Goal: Navigation & Orientation: Find specific page/section

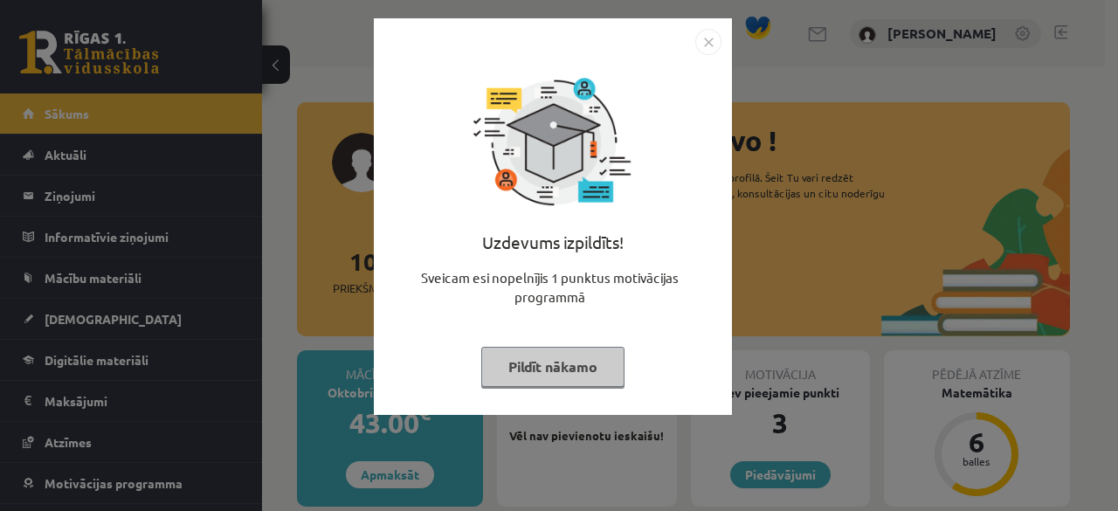
click at [790, 335] on div "Uzdevums izpildīts! Sveicam esi nopelnījis 1 punktus motivācijas programmā Pild…" at bounding box center [559, 255] width 1118 height 511
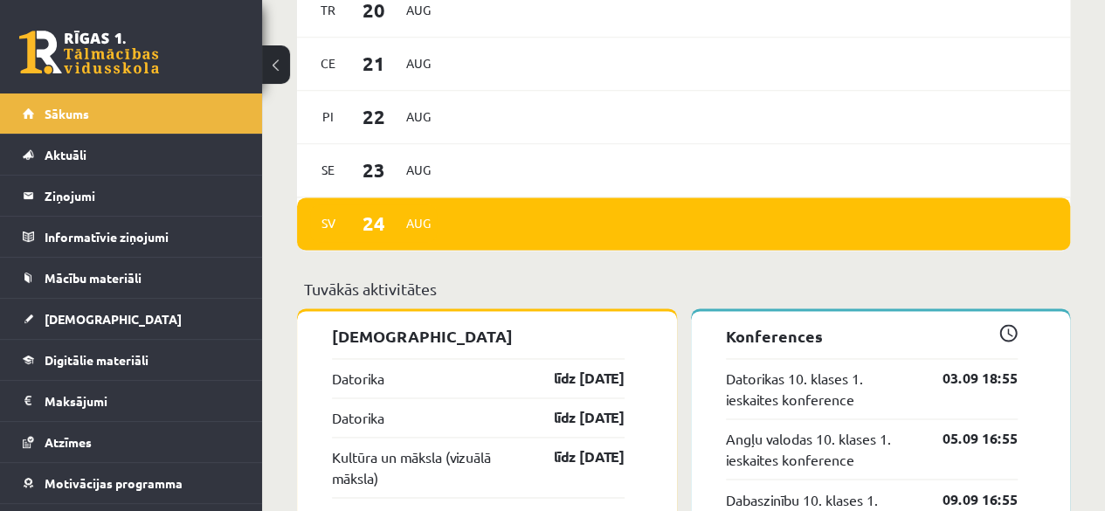
scroll to position [1398, 0]
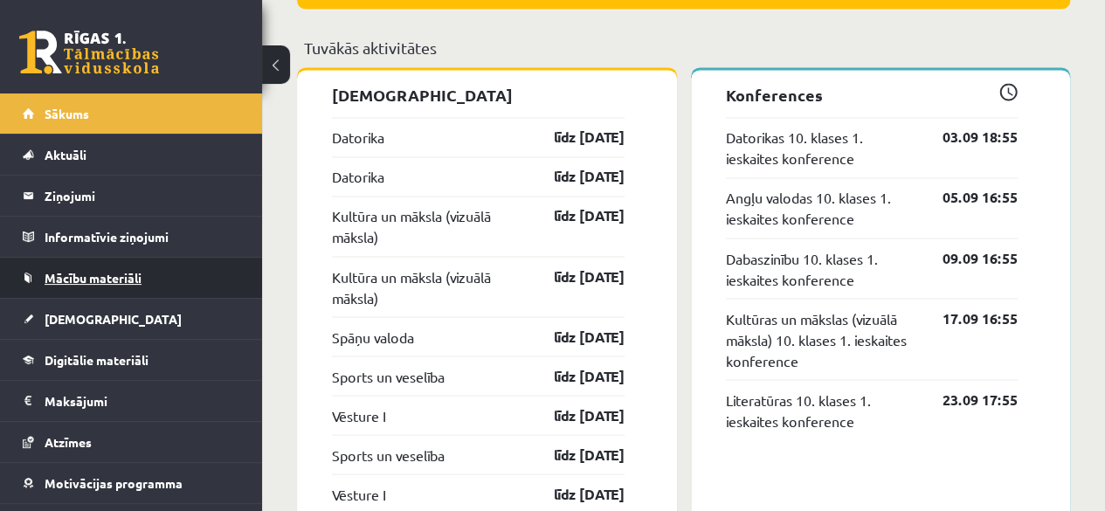
click at [109, 275] on span "Mācību materiāli" at bounding box center [93, 278] width 97 height 16
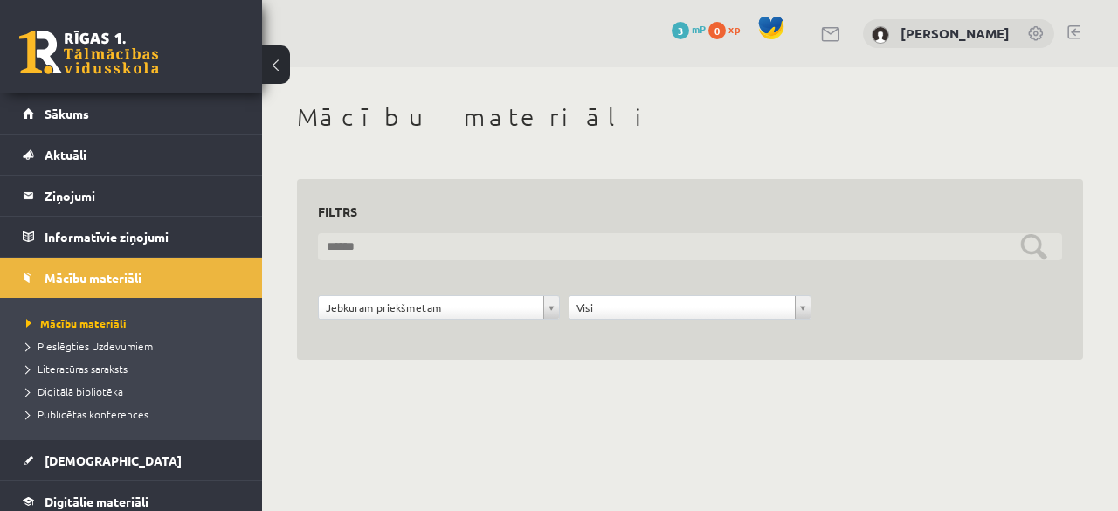
click at [485, 240] on input "text" at bounding box center [690, 246] width 744 height 27
type input "********"
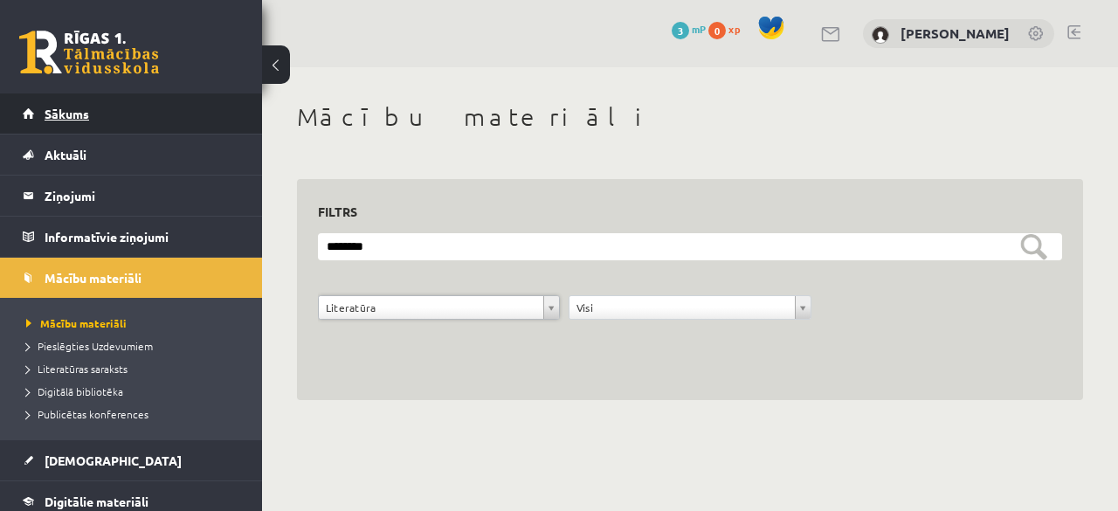
click at [117, 123] on link "Sākums" at bounding box center [132, 113] width 218 height 40
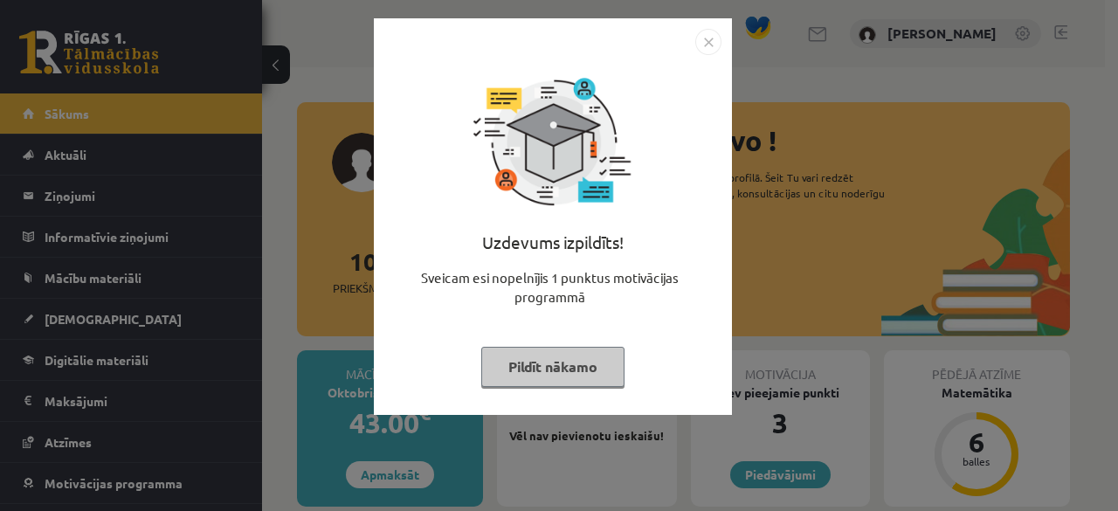
click at [794, 179] on div "Uzdevums izpildīts! Sveicam esi nopelnījis 1 punktus motivācijas programmā Pild…" at bounding box center [559, 255] width 1118 height 511
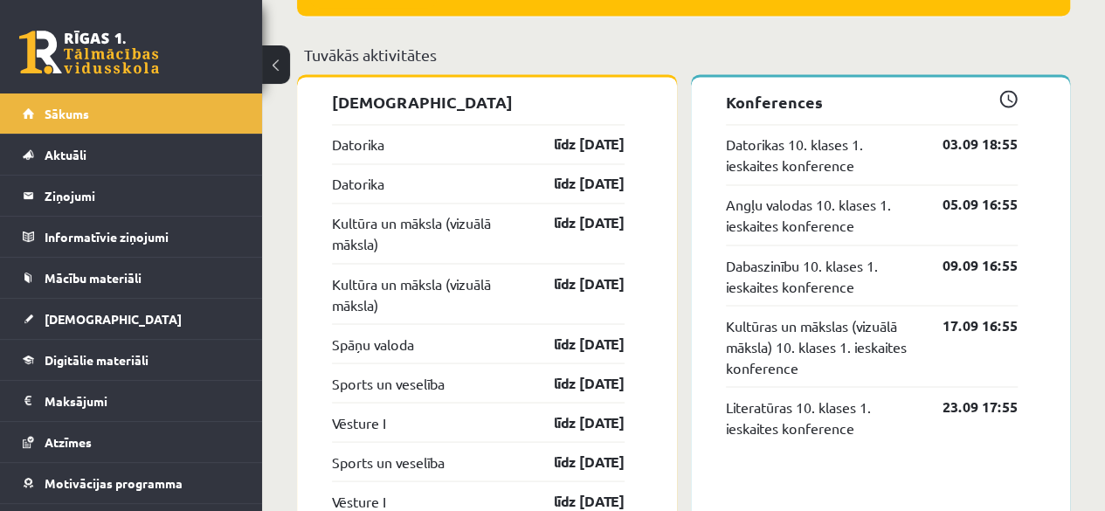
scroll to position [1311, 0]
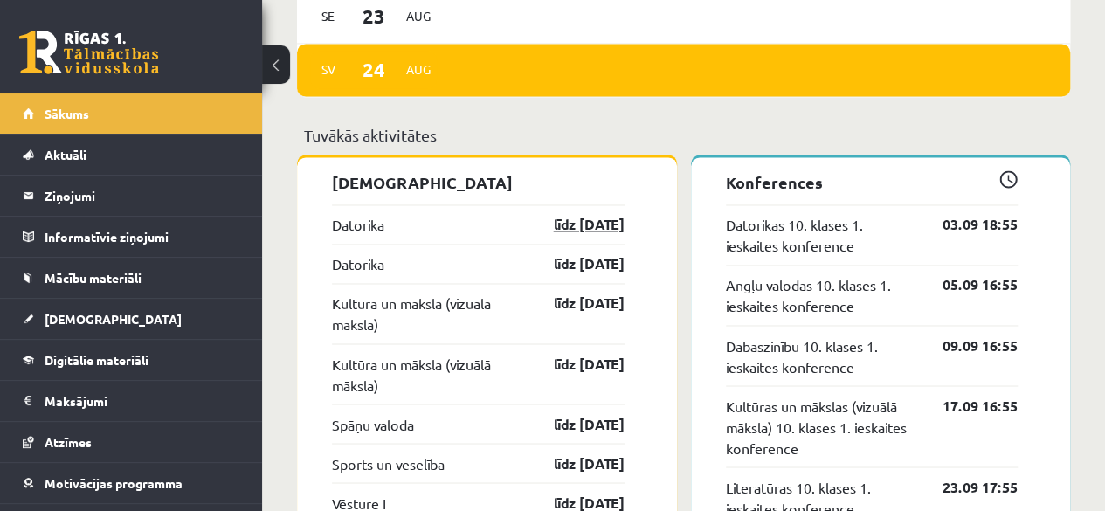
click at [586, 221] on link "līdz [DATE]" at bounding box center [573, 224] width 101 height 21
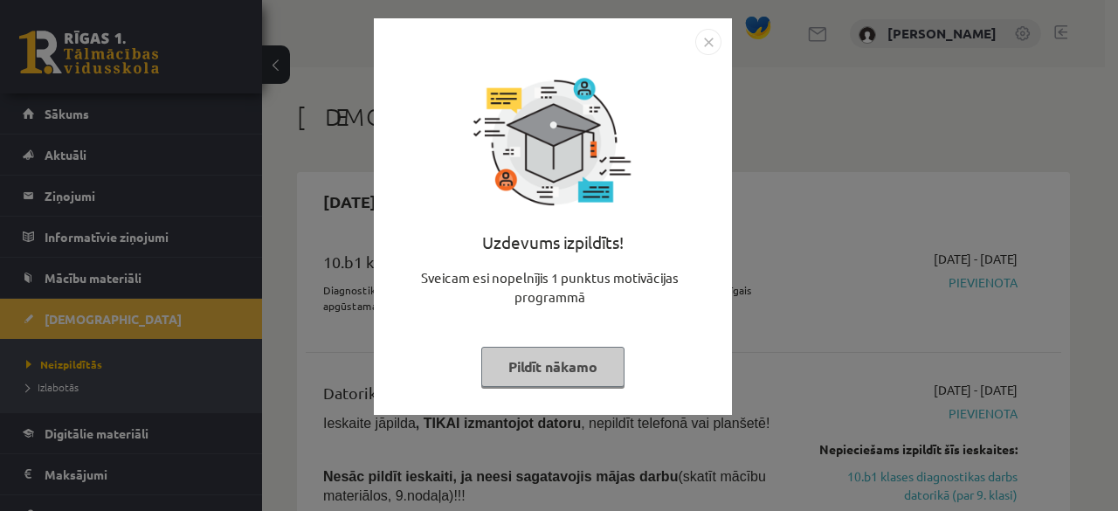
click at [799, 195] on div "Uzdevums izpildīts! Sveicam esi nopelnījis 1 punktus motivācijas programmā Pild…" at bounding box center [559, 255] width 1118 height 511
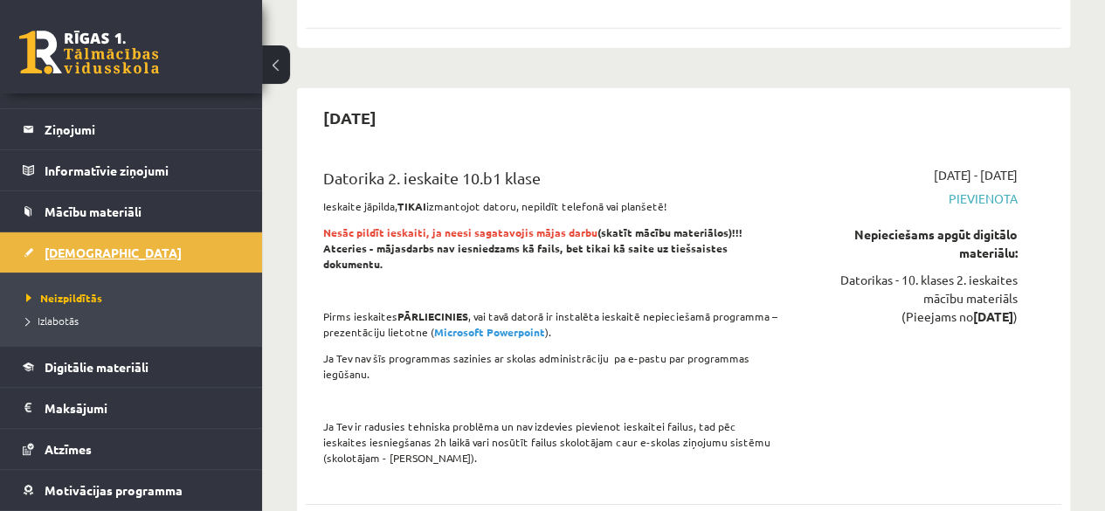
scroll to position [143, 0]
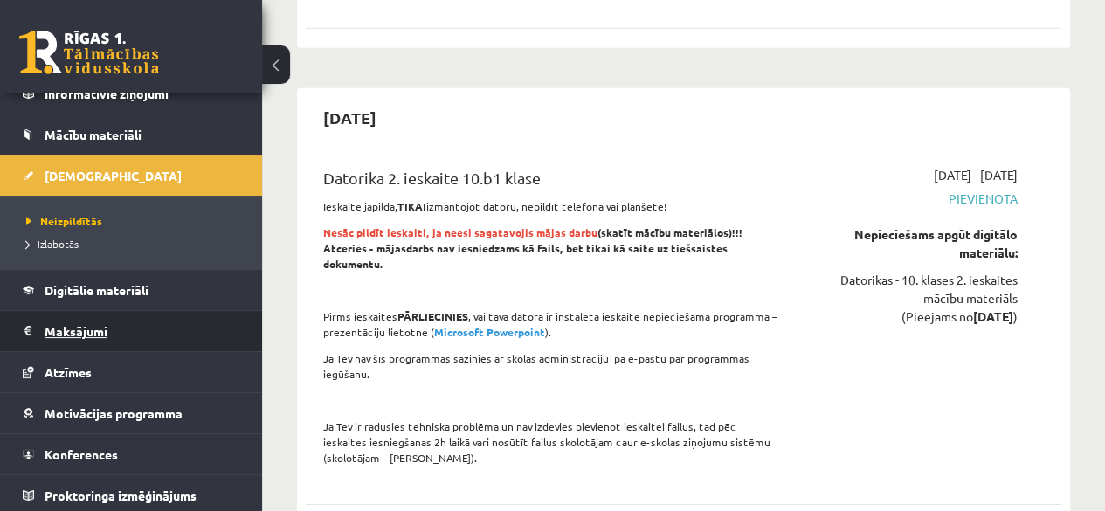
click at [122, 326] on legend "Maksājumi 0" at bounding box center [143, 331] width 196 height 40
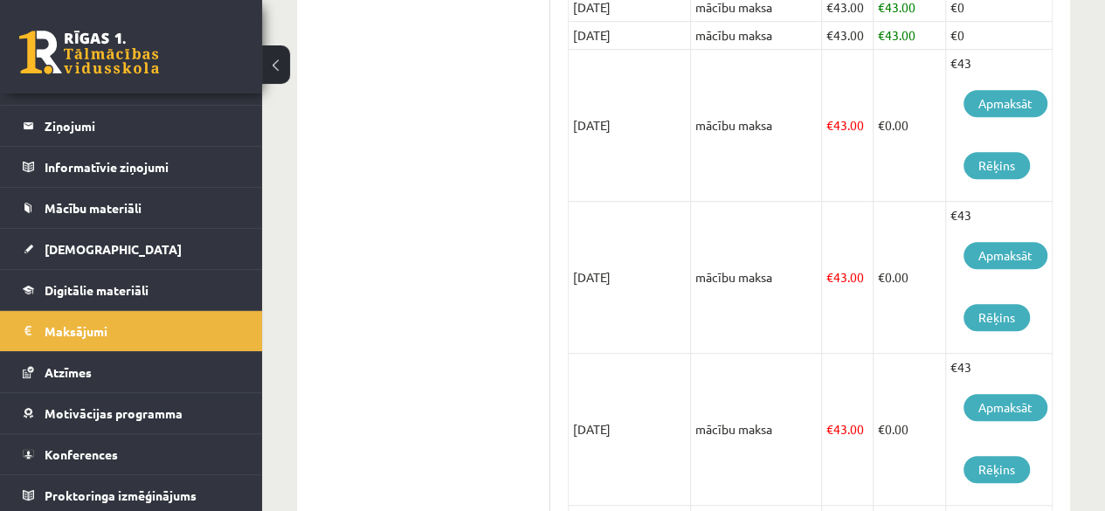
scroll to position [186, 0]
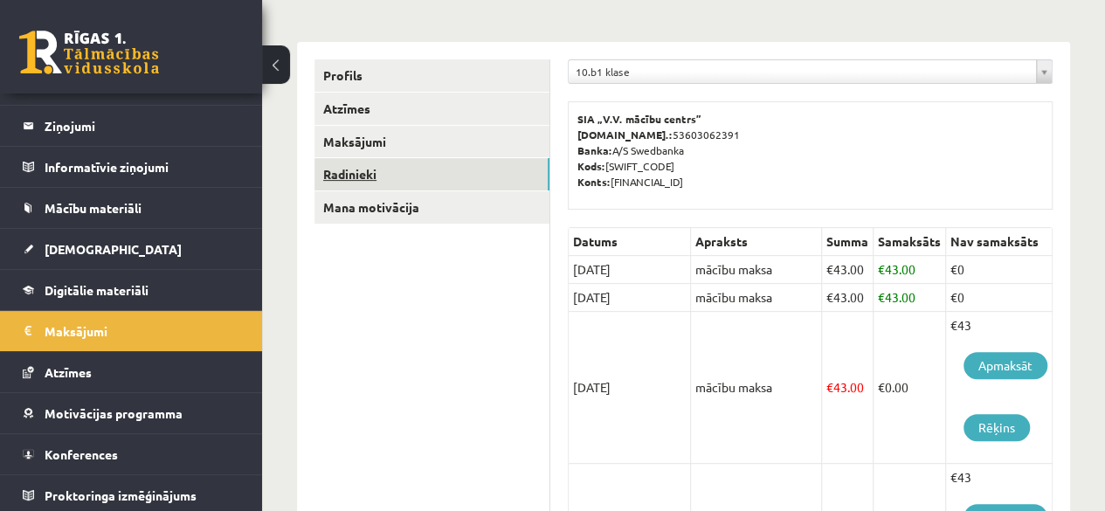
click at [413, 176] on link "Radinieki" at bounding box center [432, 174] width 235 height 32
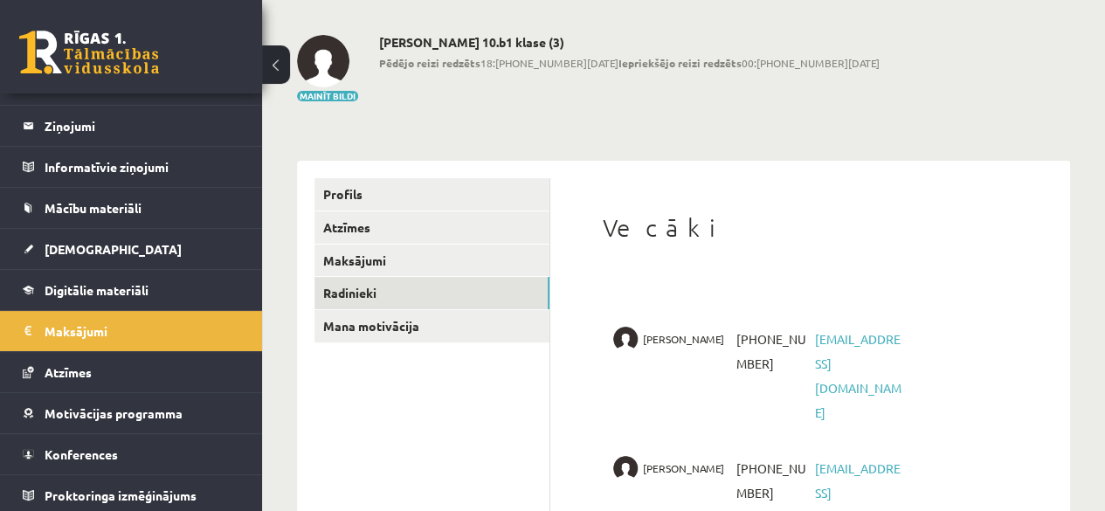
scroll to position [109, 0]
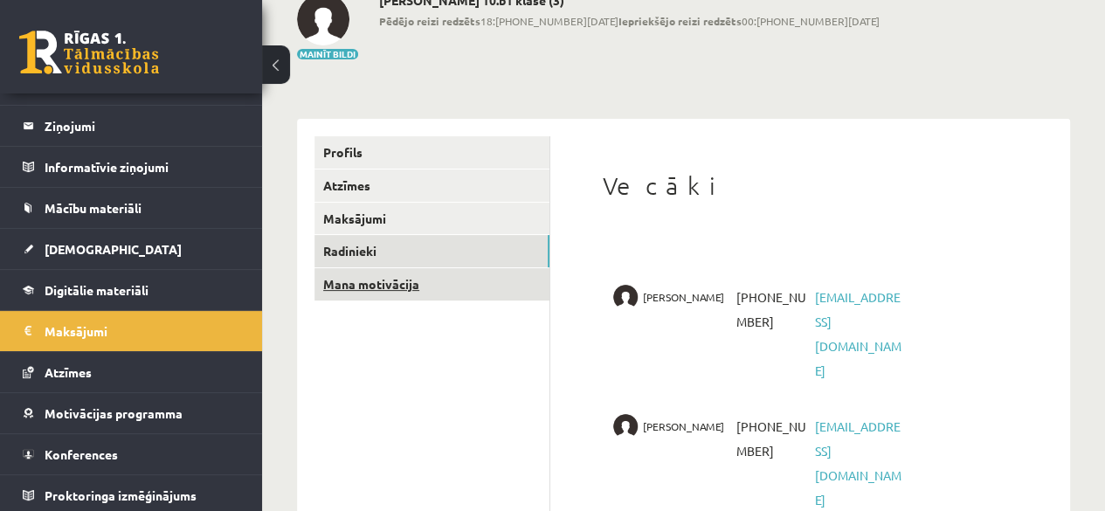
click at [342, 277] on link "Mana motivācija" at bounding box center [432, 284] width 235 height 32
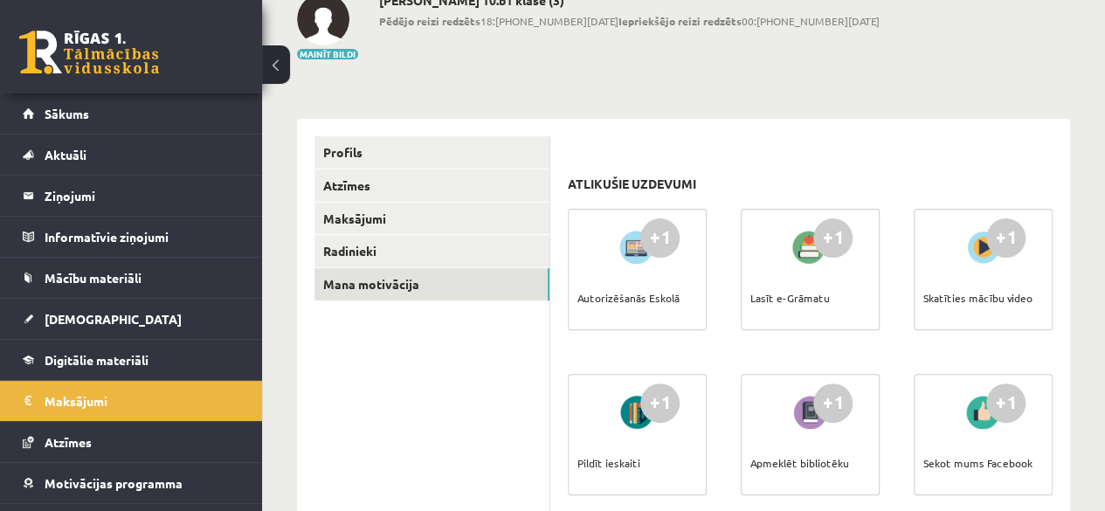
click at [154, 54] on link at bounding box center [89, 53] width 140 height 44
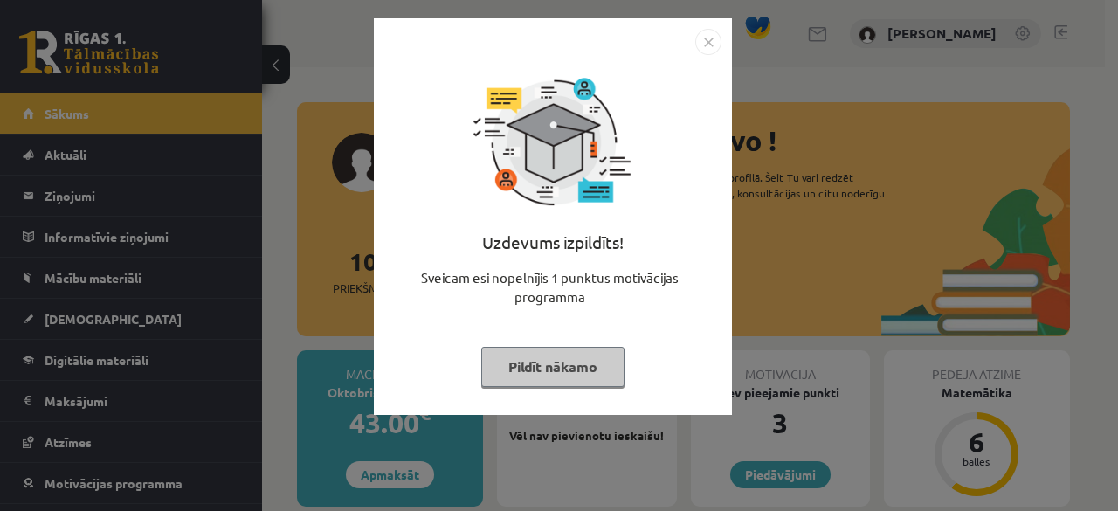
click at [575, 359] on button "Pildīt nākamo" at bounding box center [552, 367] width 143 height 40
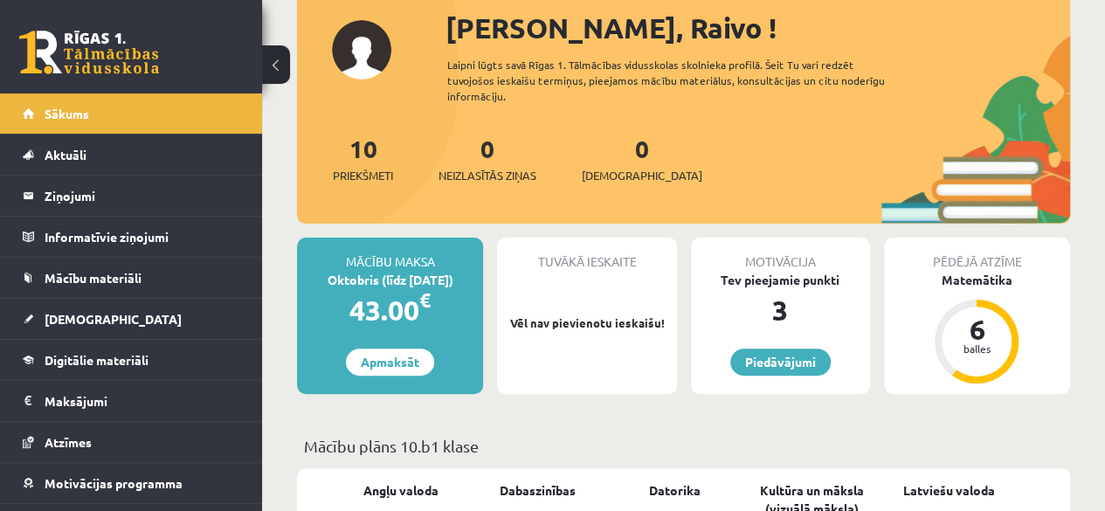
scroll to position [175, 0]
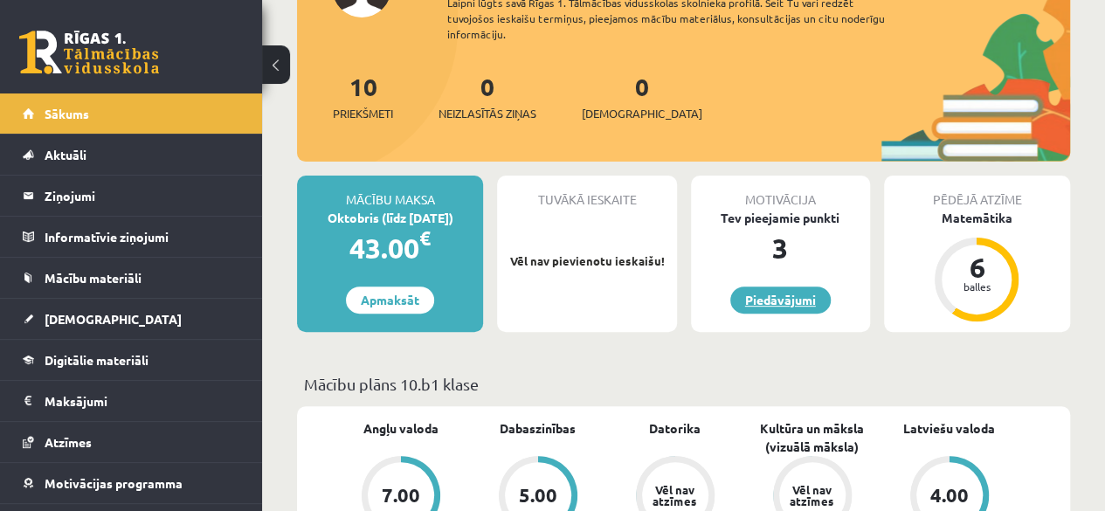
click at [778, 299] on link "Piedāvājumi" at bounding box center [780, 300] width 100 height 27
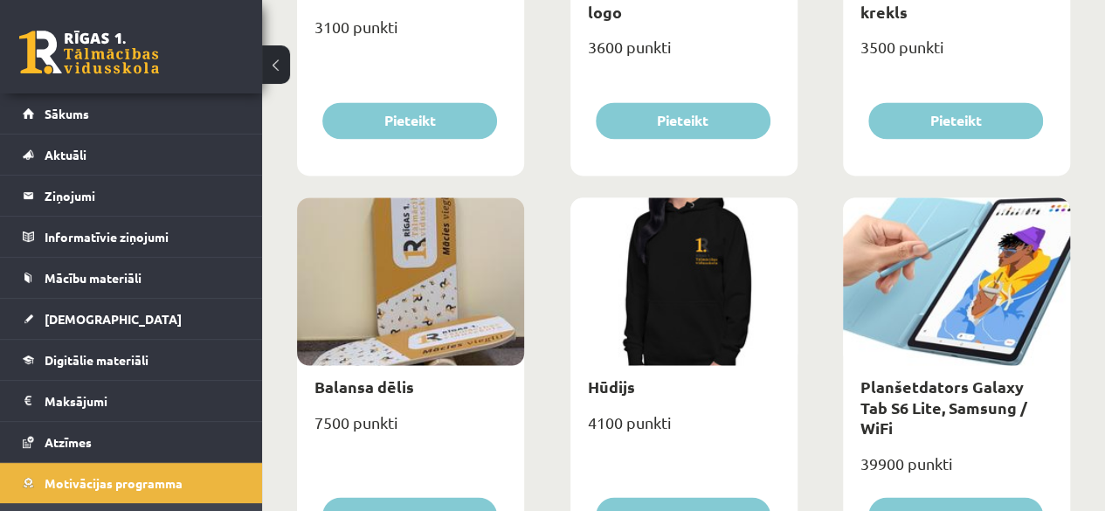
scroll to position [1303, 0]
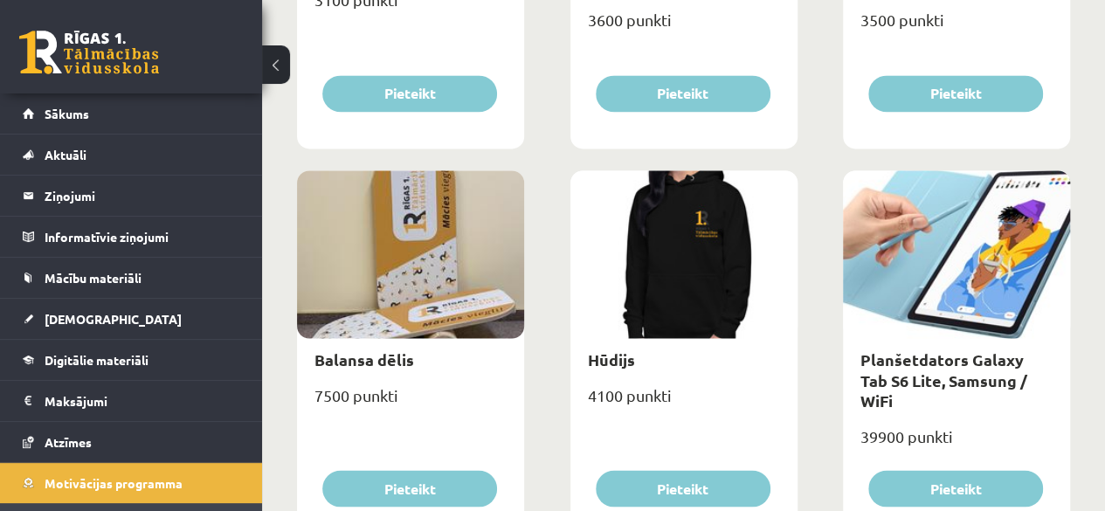
click at [989, 279] on div at bounding box center [956, 254] width 227 height 168
click at [930, 370] on link "Planšetdators Galaxy Tab S6 Lite, Samsung / WiFi" at bounding box center [944, 379] width 167 height 61
type input "*"
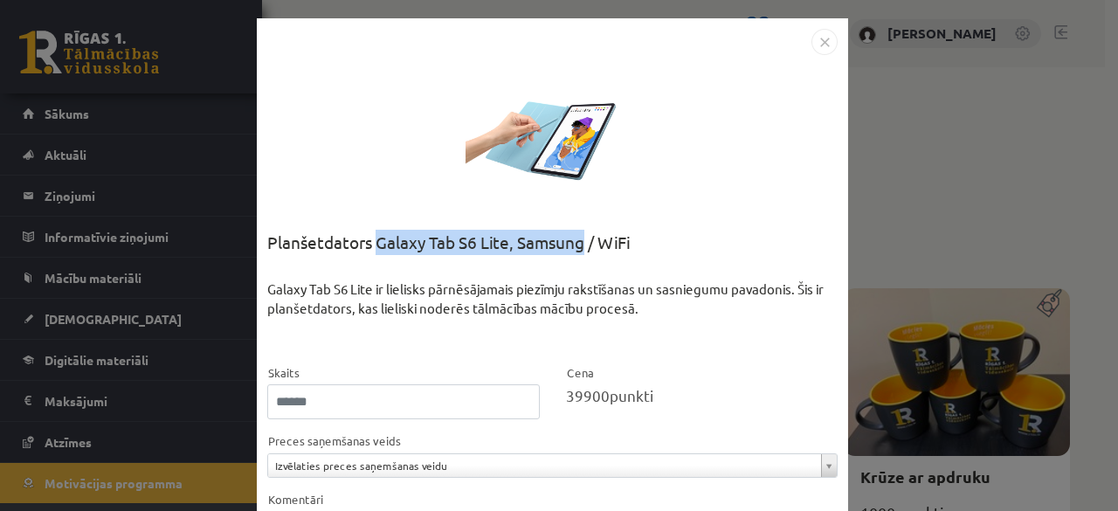
drag, startPoint x: 370, startPoint y: 243, endPoint x: 577, endPoint y: 250, distance: 206.3
click at [577, 250] on div "Planšetdators Galaxy Tab S6 Lite, Samsung / WiFi" at bounding box center [552, 255] width 571 height 50
copy div "Galaxy Tab S6 Lite, Samsung"
click at [942, 232] on div "**********" at bounding box center [559, 255] width 1118 height 511
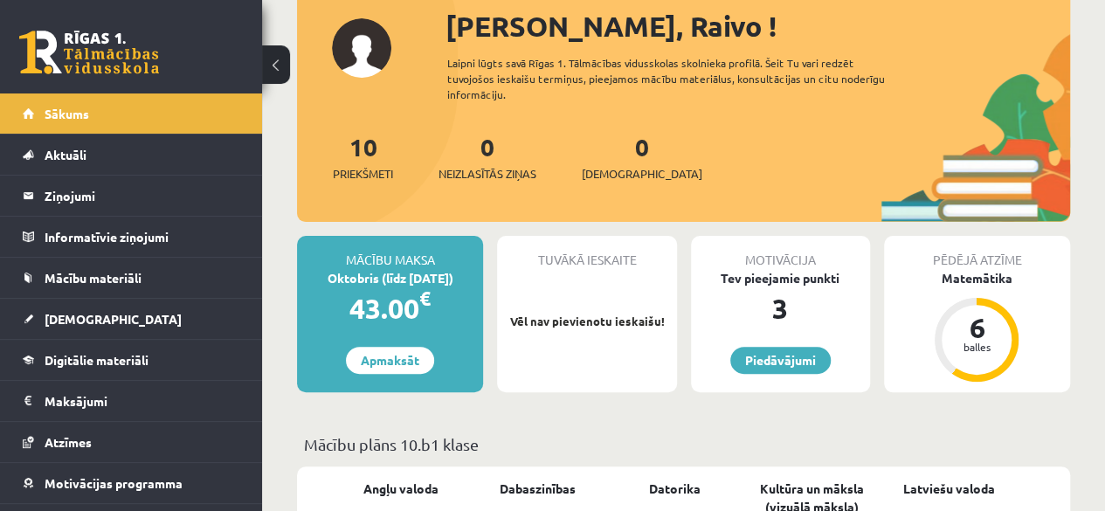
scroll to position [87, 0]
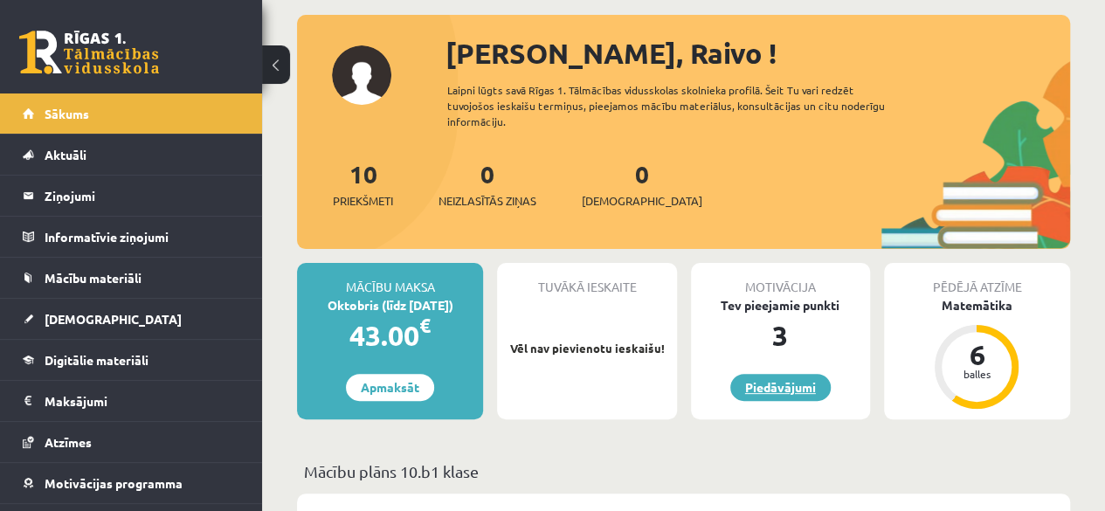
click at [779, 378] on link "Piedāvājumi" at bounding box center [780, 387] width 100 height 27
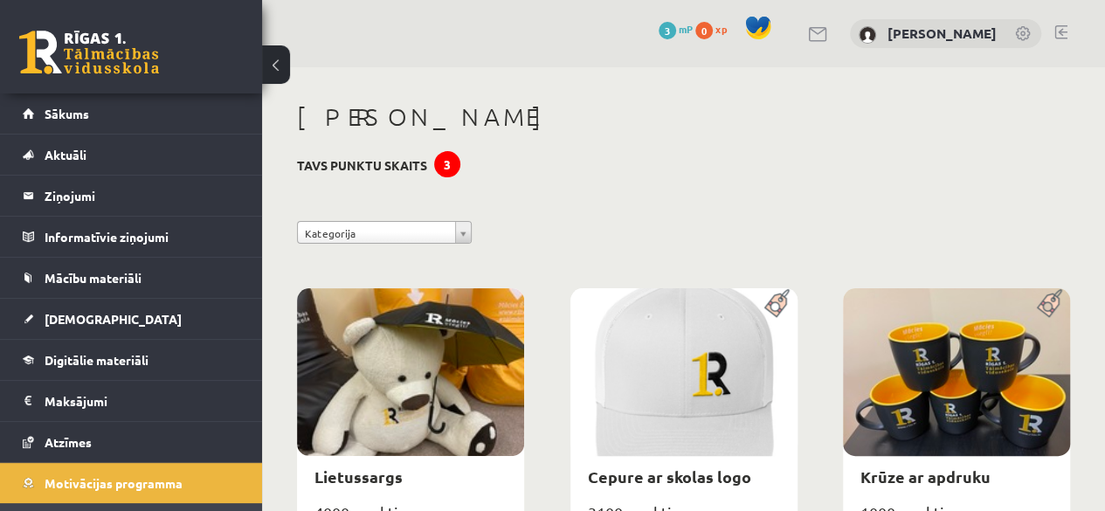
click at [439, 165] on div "3" at bounding box center [447, 164] width 26 height 26
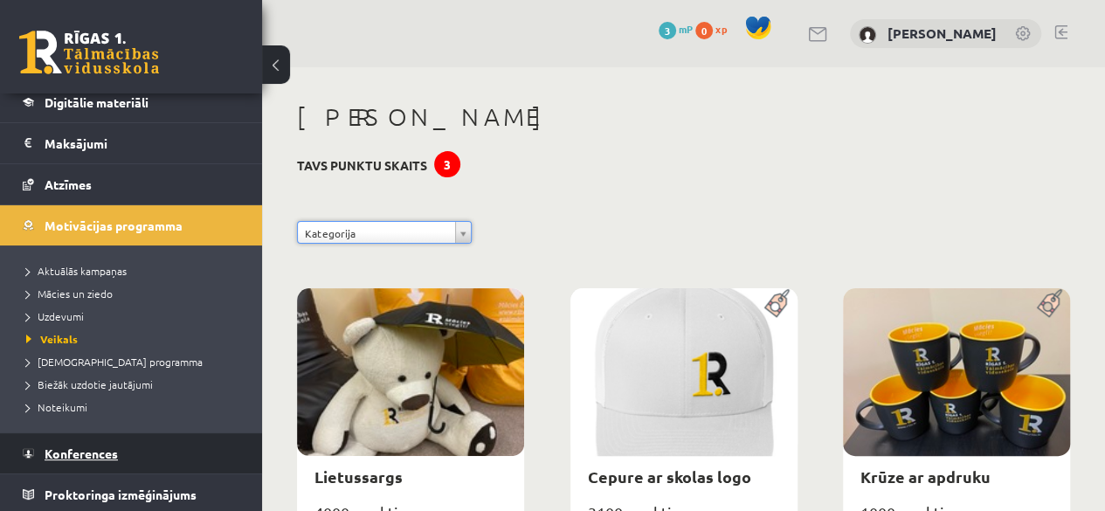
scroll to position [257, 0]
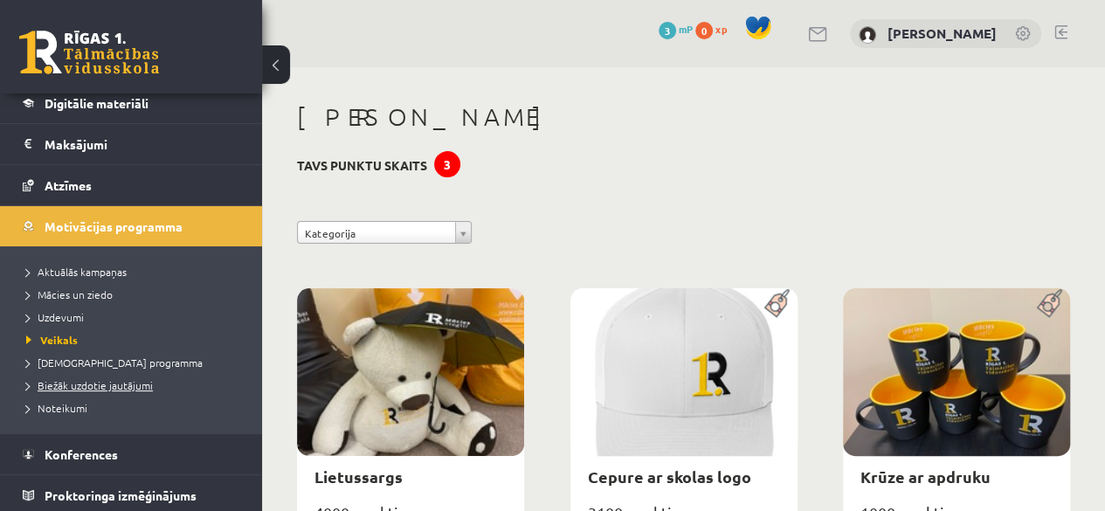
click at [113, 385] on span "Biežāk uzdotie jautājumi" at bounding box center [89, 385] width 127 height 14
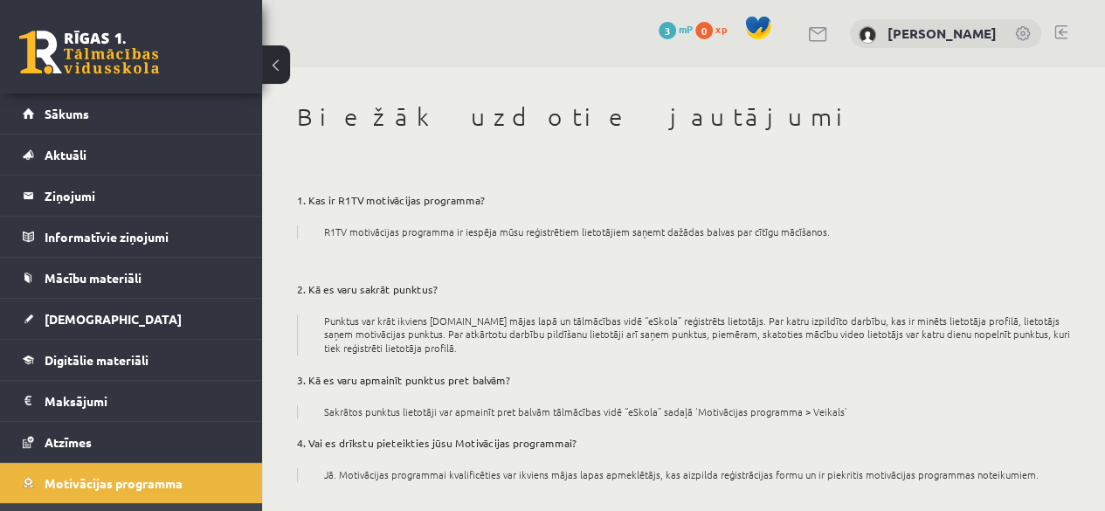
click at [736, 31] on link "0 xp" at bounding box center [715, 29] width 40 height 14
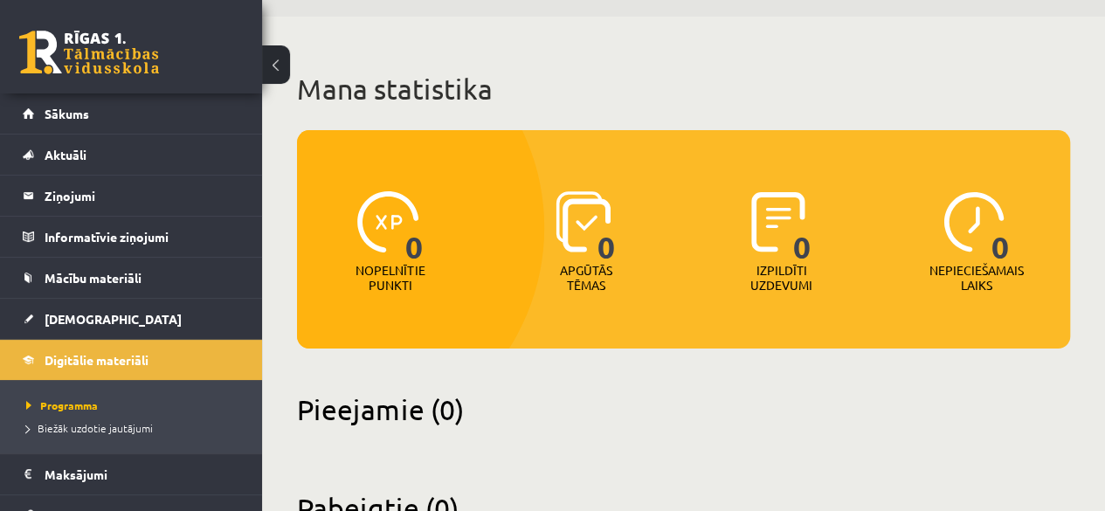
scroll to position [121, 0]
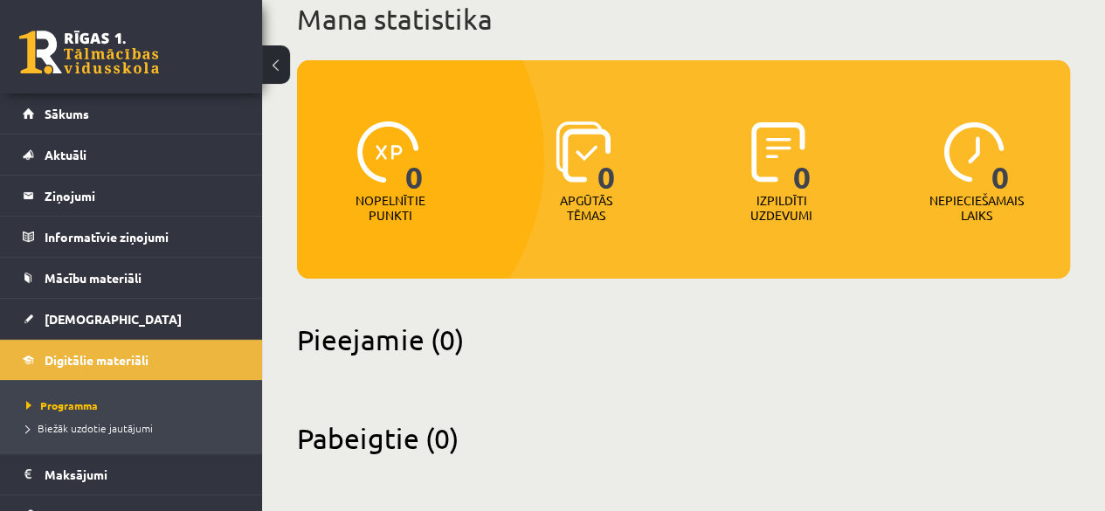
click at [388, 167] on img at bounding box center [387, 151] width 61 height 61
drag, startPoint x: 416, startPoint y: 185, endPoint x: 512, endPoint y: 214, distance: 100.3
click at [417, 185] on span "0" at bounding box center [414, 157] width 18 height 72
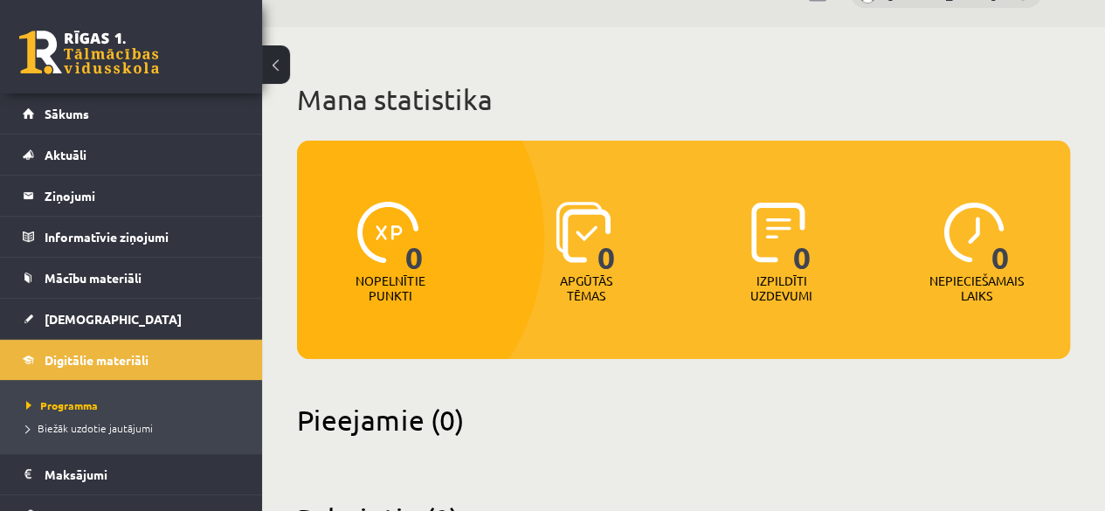
scroll to position [0, 0]
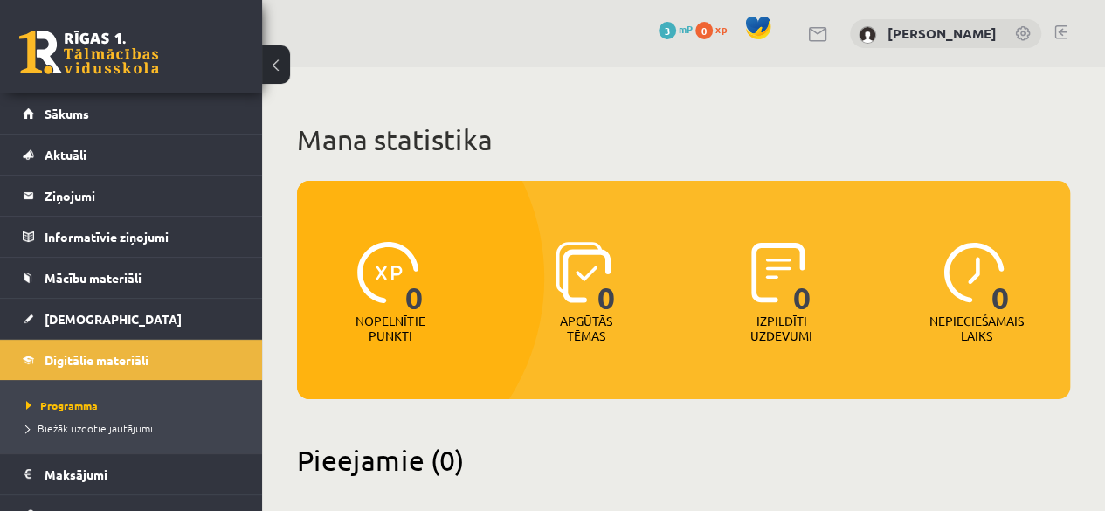
click at [676, 28] on span "3" at bounding box center [667, 30] width 17 height 17
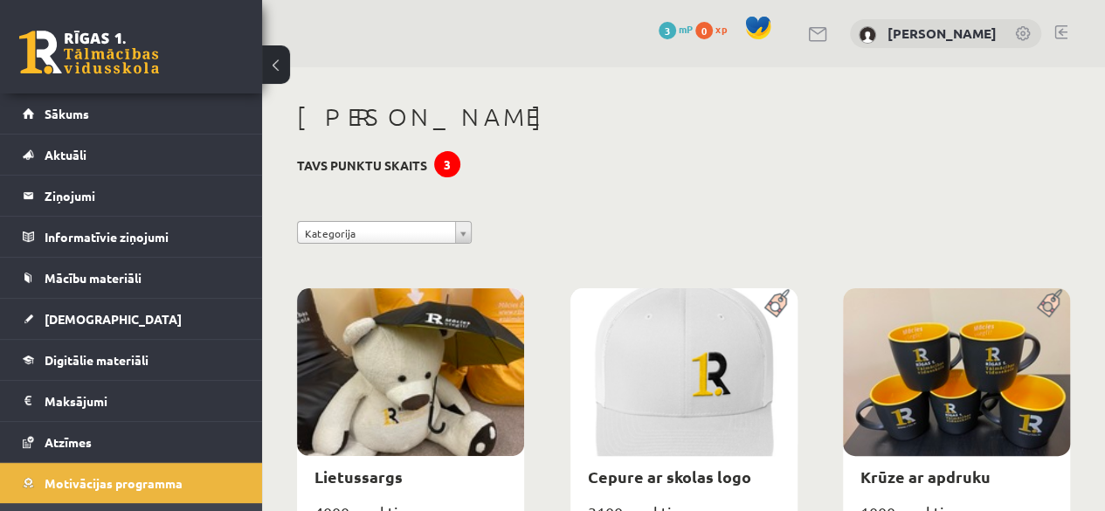
drag, startPoint x: 468, startPoint y: 179, endPoint x: 565, endPoint y: 110, distance: 119.0
click at [778, 25] on div at bounding box center [758, 30] width 40 height 31
click at [771, 26] on span at bounding box center [758, 28] width 26 height 26
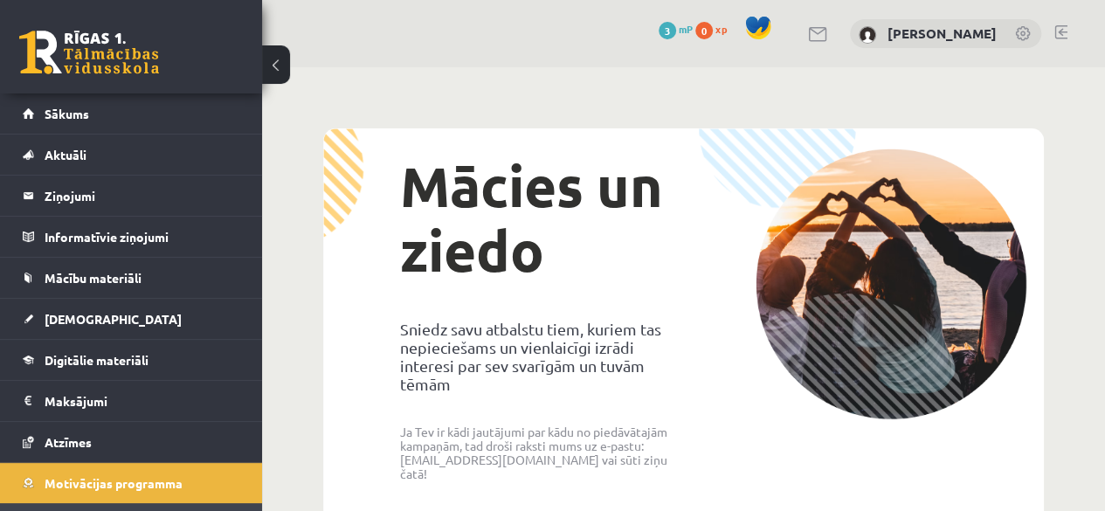
click at [972, 40] on div "[PERSON_NAME]" at bounding box center [945, 34] width 191 height 30
click at [942, 36] on link "[PERSON_NAME]" at bounding box center [942, 32] width 109 height 17
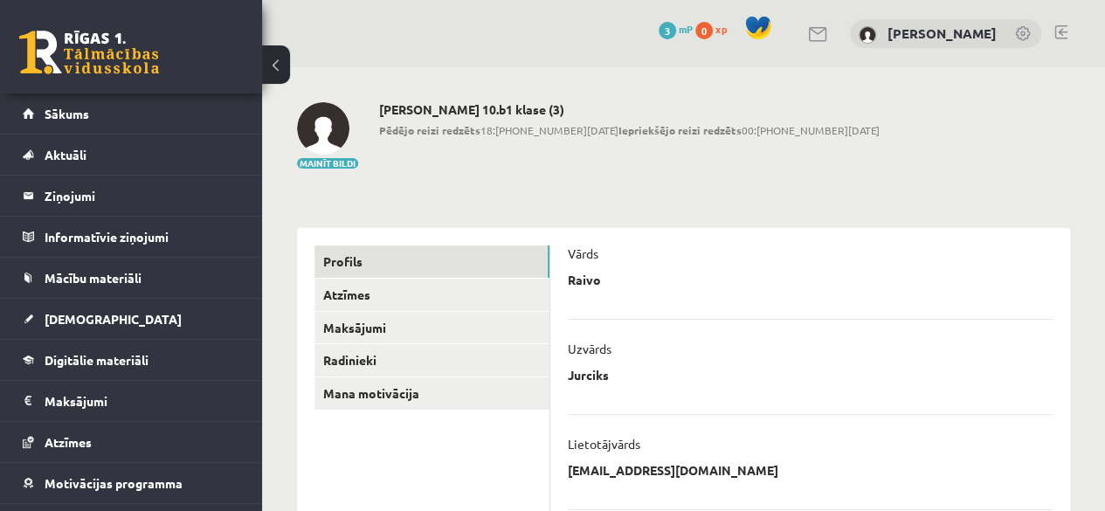
click at [533, 117] on div "Raivo Jurciks 10.b1 klase (3) Pēdējo reizi redzēts 18:27 24.08.25 Iepriekšējo r…" at bounding box center [629, 136] width 501 height 68
click at [533, 113] on h2 "Raivo Jurciks 10.b1 klase (3)" at bounding box center [629, 109] width 501 height 15
click at [185, 299] on link "[DEMOGRAPHIC_DATA]" at bounding box center [132, 319] width 218 height 40
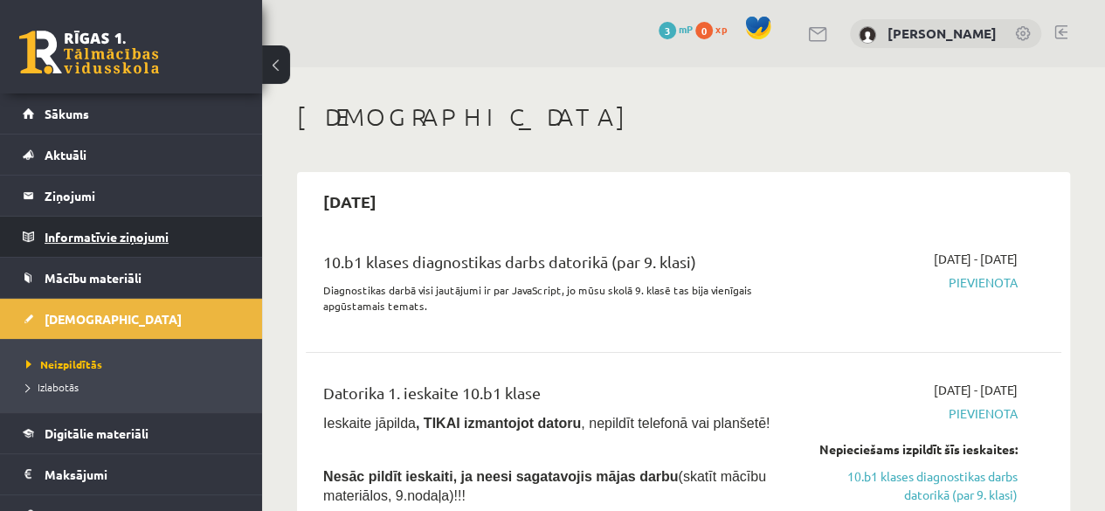
click at [149, 232] on legend "Informatīvie ziņojumi 0" at bounding box center [143, 237] width 196 height 40
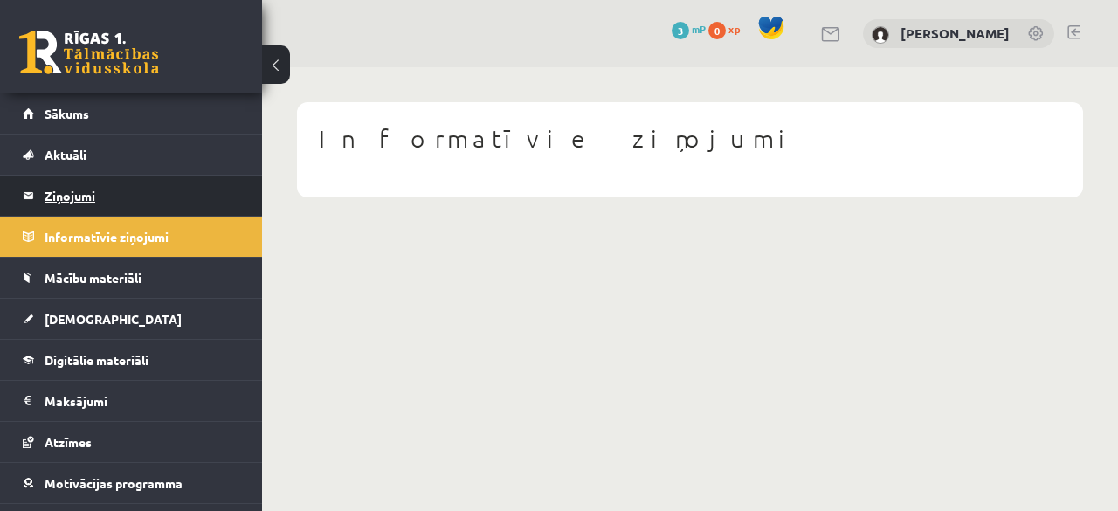
click at [133, 210] on legend "Ziņojumi 0" at bounding box center [143, 196] width 196 height 40
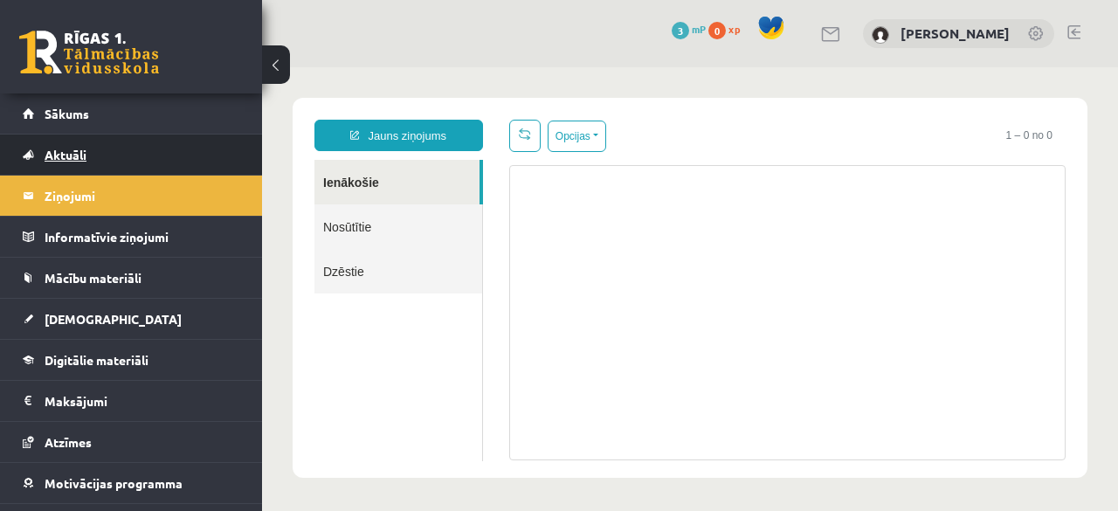
click at [119, 159] on link "Aktuāli" at bounding box center [132, 155] width 218 height 40
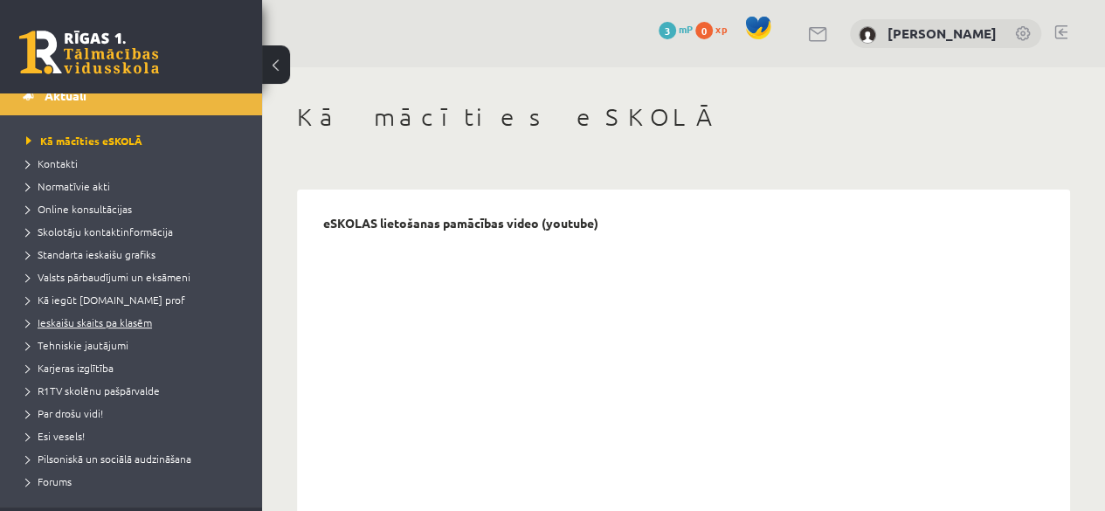
scroll to position [87, 0]
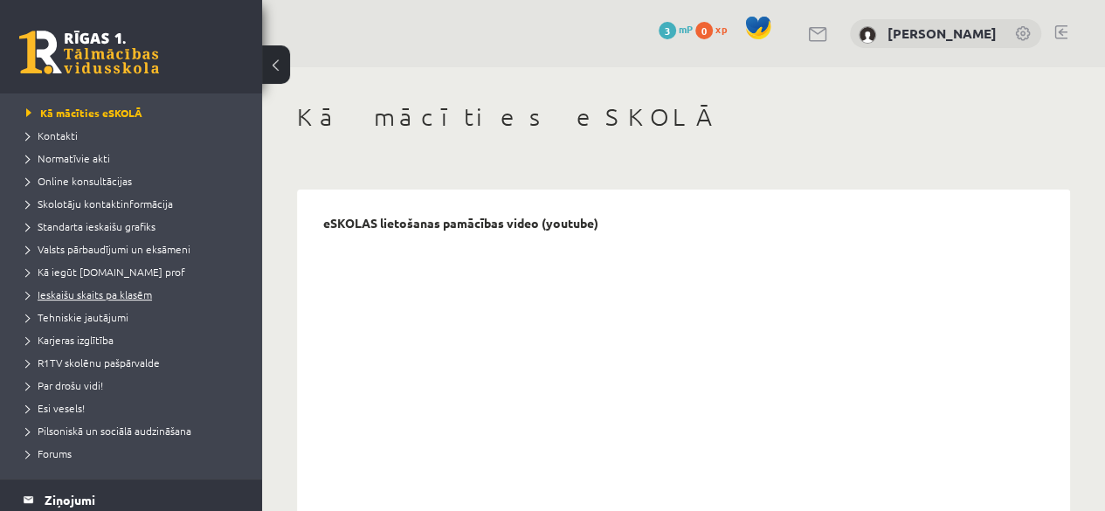
click at [122, 294] on span "Ieskaišu skaits pa klasēm" at bounding box center [89, 294] width 126 height 14
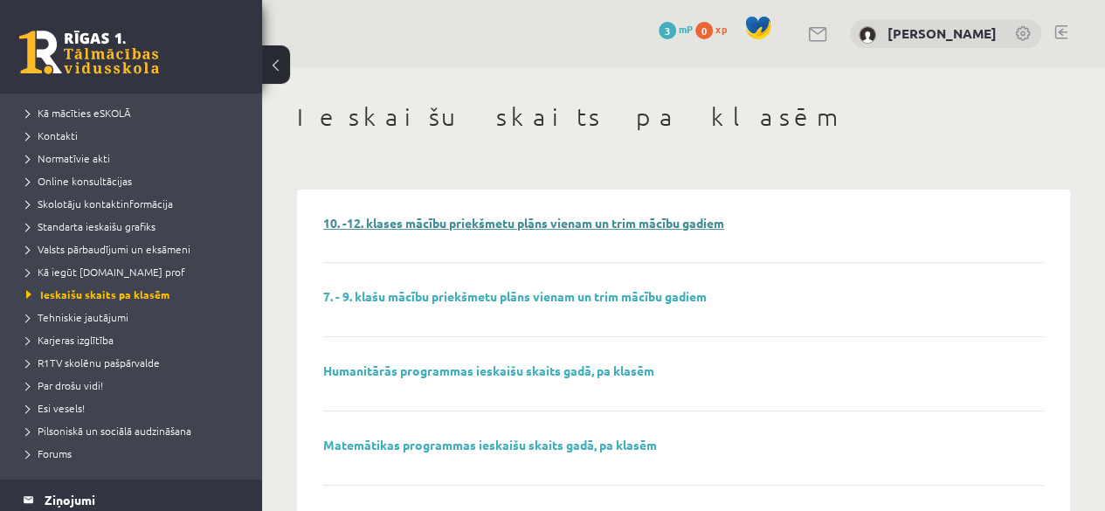
click at [487, 223] on link "10. -12. klases mācību priekšmetu plāns vienam un trim mācību gadiem" at bounding box center [523, 223] width 401 height 16
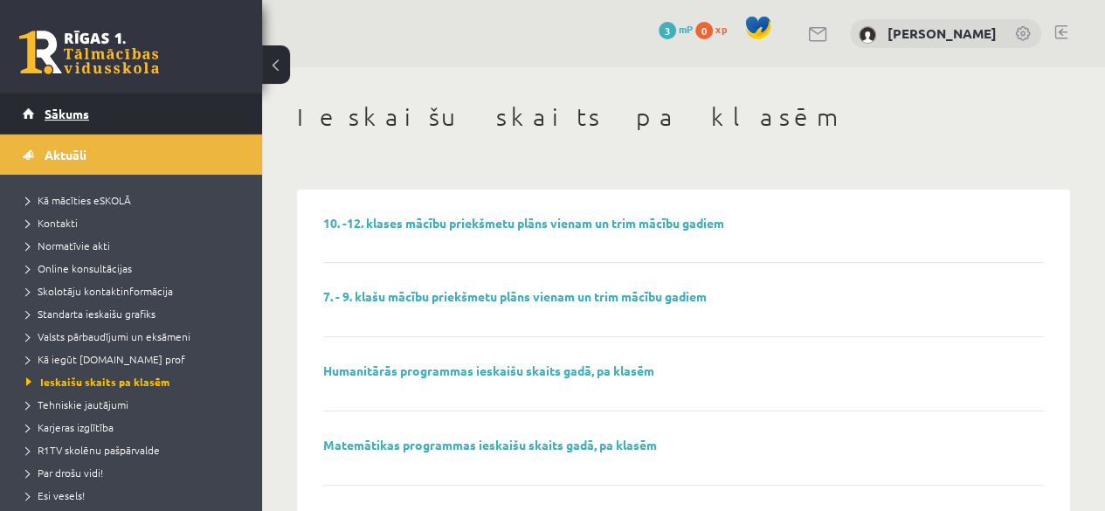
click at [86, 122] on link "Sākums" at bounding box center [132, 113] width 218 height 40
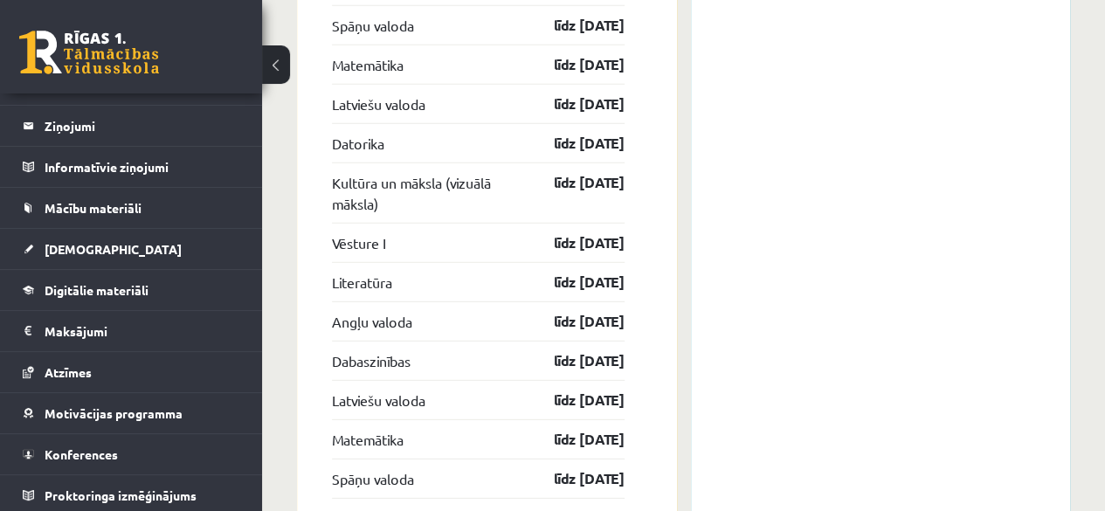
scroll to position [2506, 0]
